Goal: Task Accomplishment & Management: Manage account settings

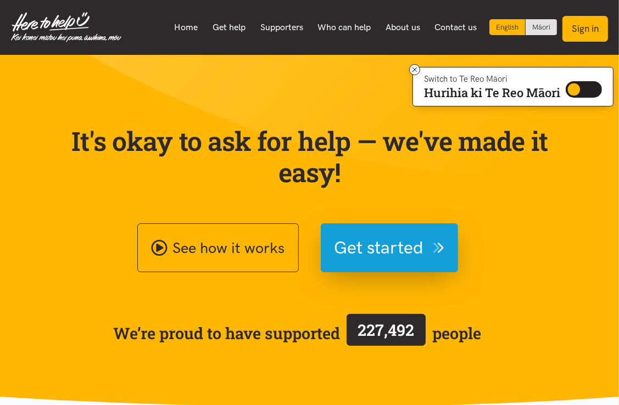
click at [593, 28] on button "Sign in" at bounding box center [585, 29] width 46 height 26
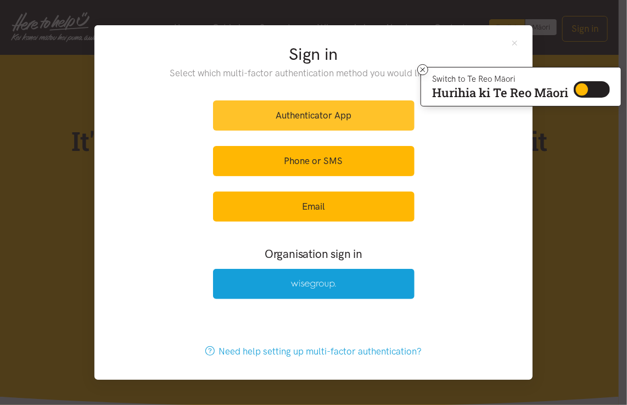
click at [348, 116] on link "Authenticator App" at bounding box center [314, 116] width 202 height 30
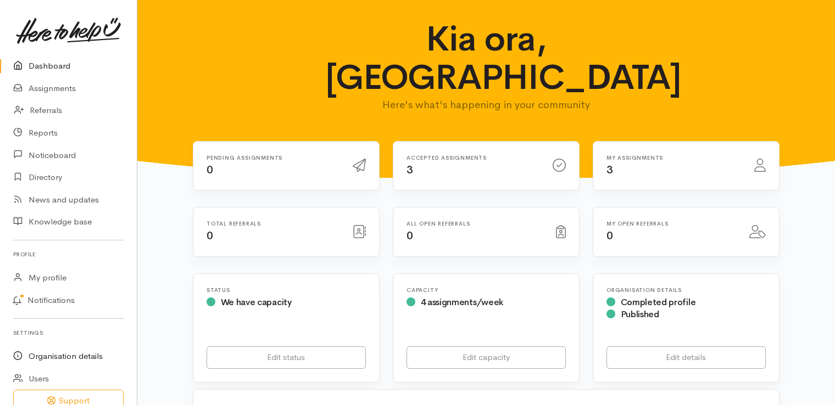
click at [81, 359] on link "Organisation details" at bounding box center [68, 357] width 137 height 23
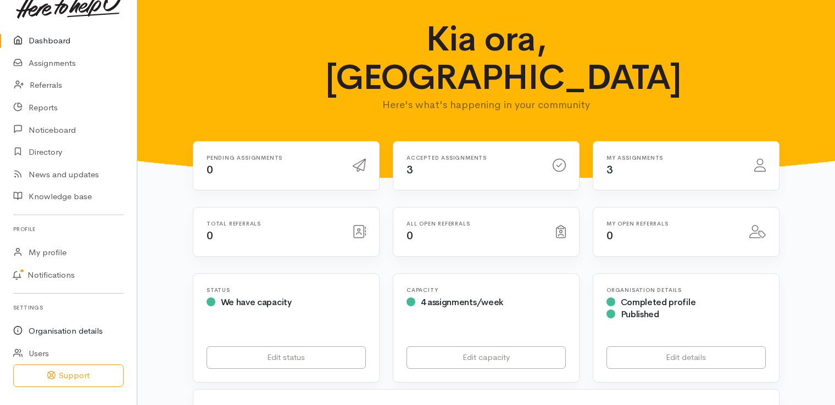
scroll to position [48, 0]
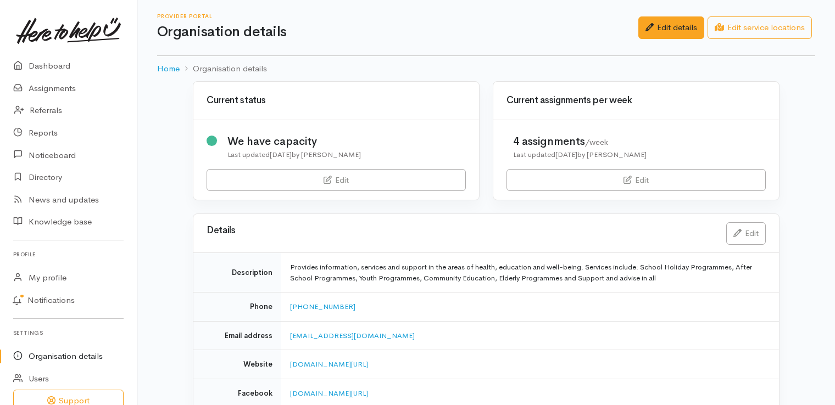
scroll to position [55, 0]
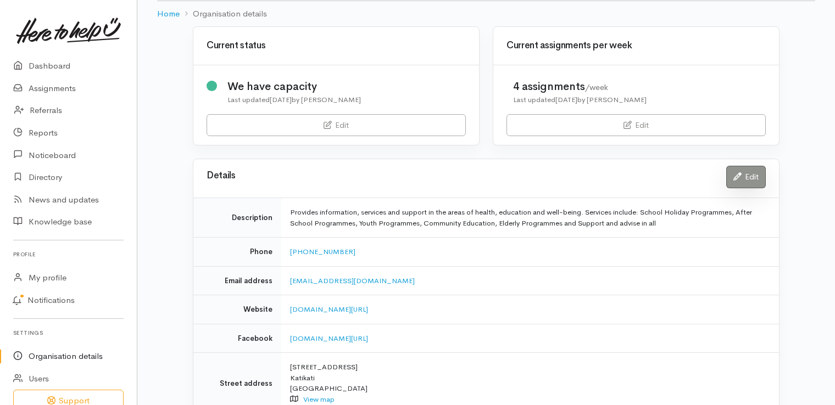
click at [753, 173] on link "Edit" at bounding box center [746, 177] width 40 height 23
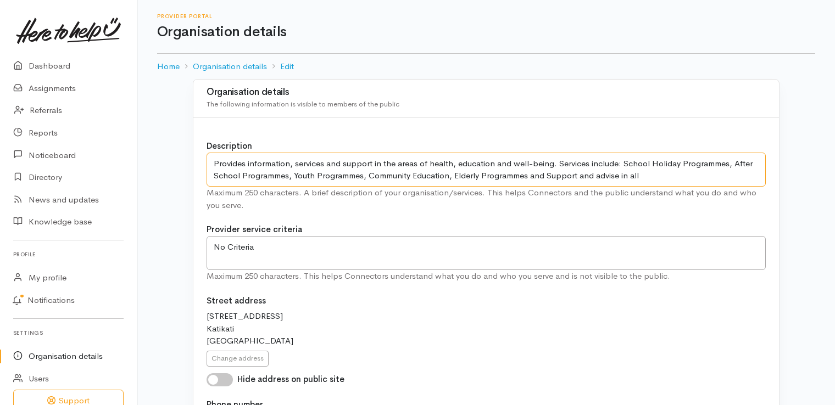
drag, startPoint x: 290, startPoint y: 177, endPoint x: 729, endPoint y: 160, distance: 439.7
click at [729, 160] on textarea "Provides information, services and support in the areas of health, education an…" at bounding box center [486, 170] width 559 height 35
drag, startPoint x: 732, startPoint y: 163, endPoint x: 258, endPoint y: 192, distance: 475.4
click at [258, 192] on div "Description Provides information, services and support in the areas of health, …" at bounding box center [486, 175] width 559 height 71
click at [342, 176] on textarea "Provides information, services and support in the areas of health, education an…" at bounding box center [486, 170] width 559 height 35
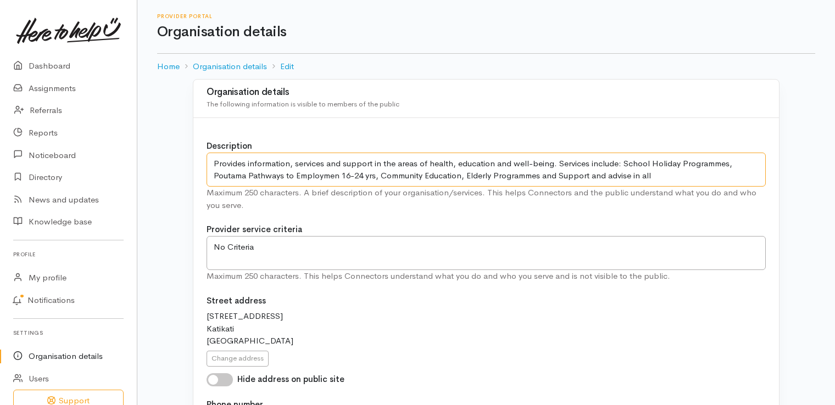
click at [300, 175] on textarea "Provides information, services and support in the areas of health, education an…" at bounding box center [486, 170] width 559 height 35
click at [388, 173] on textarea "Provides information, services and support in the areas of health, education an…" at bounding box center [486, 170] width 559 height 35
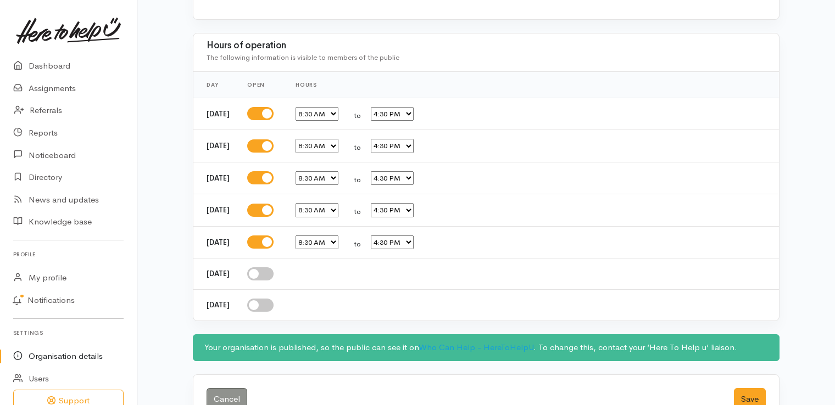
scroll to position [1403, 0]
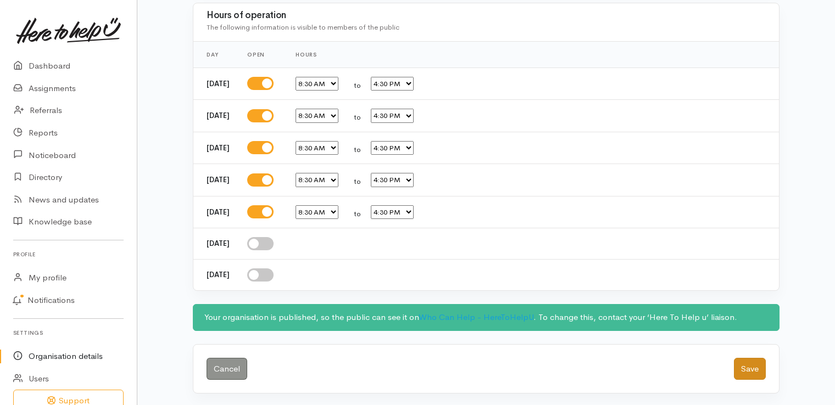
type textarea "Provides information, services and support in the areas of health, education an…"
click at [747, 368] on button "Save" at bounding box center [750, 369] width 32 height 23
click at [747, 367] on button "Save" at bounding box center [750, 369] width 32 height 23
